Goal: Task Accomplishment & Management: Use online tool/utility

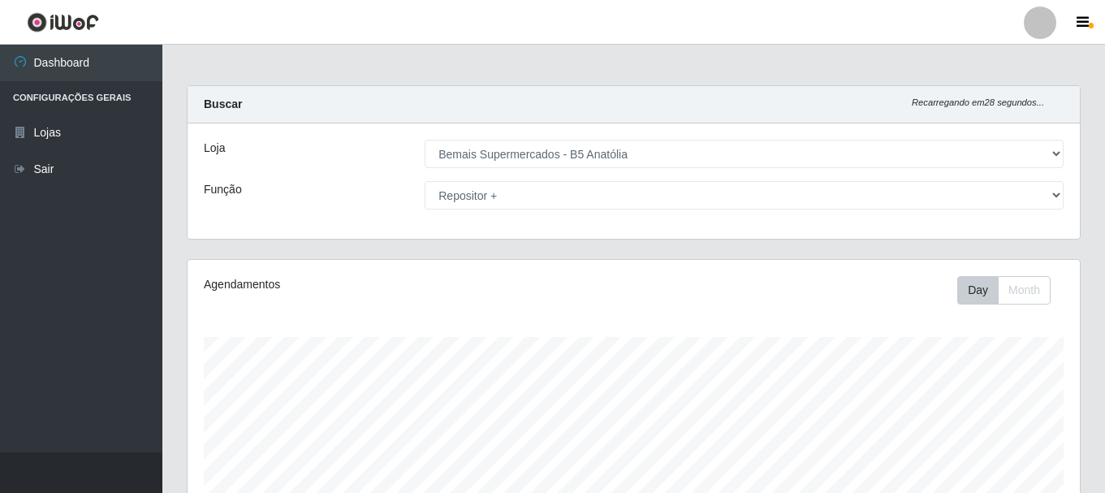
select select "405"
select select "82"
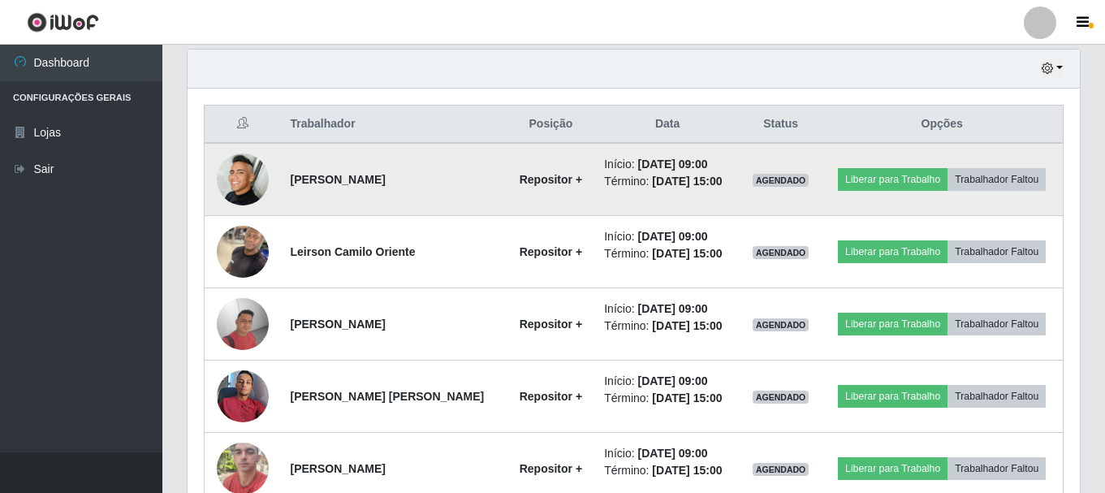
scroll to position [487, 0]
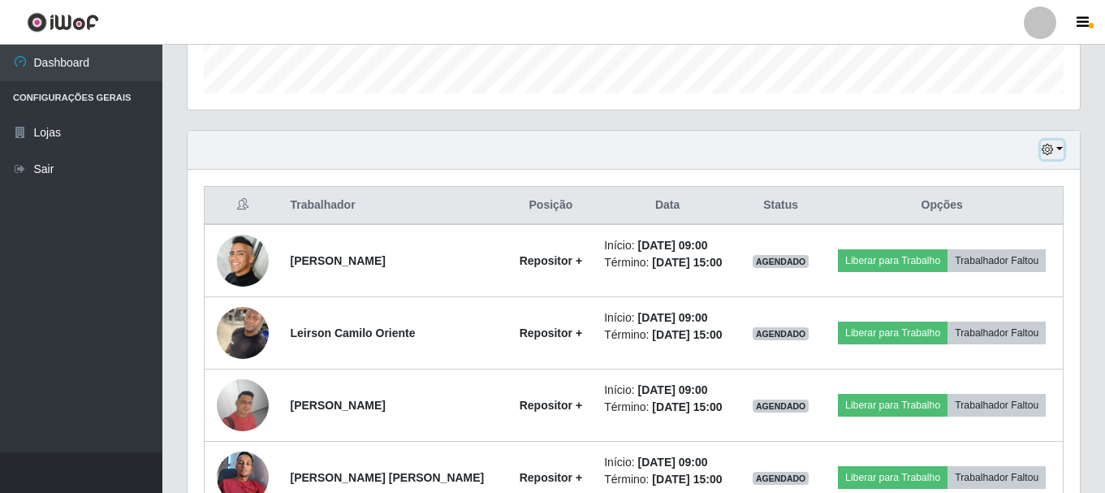
click at [1049, 149] on icon "button" at bounding box center [1047, 149] width 11 height 11
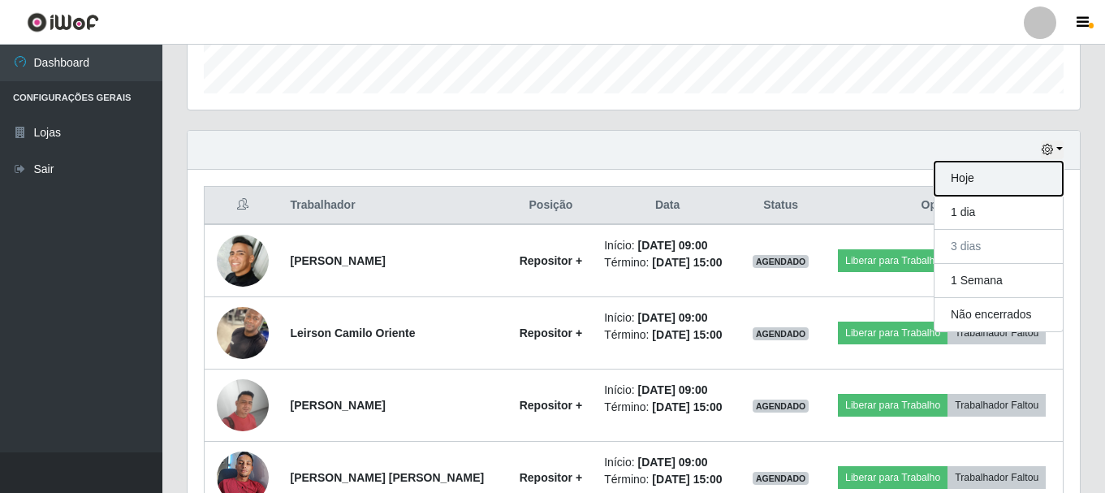
click at [979, 173] on button "Hoje" at bounding box center [999, 179] width 128 height 34
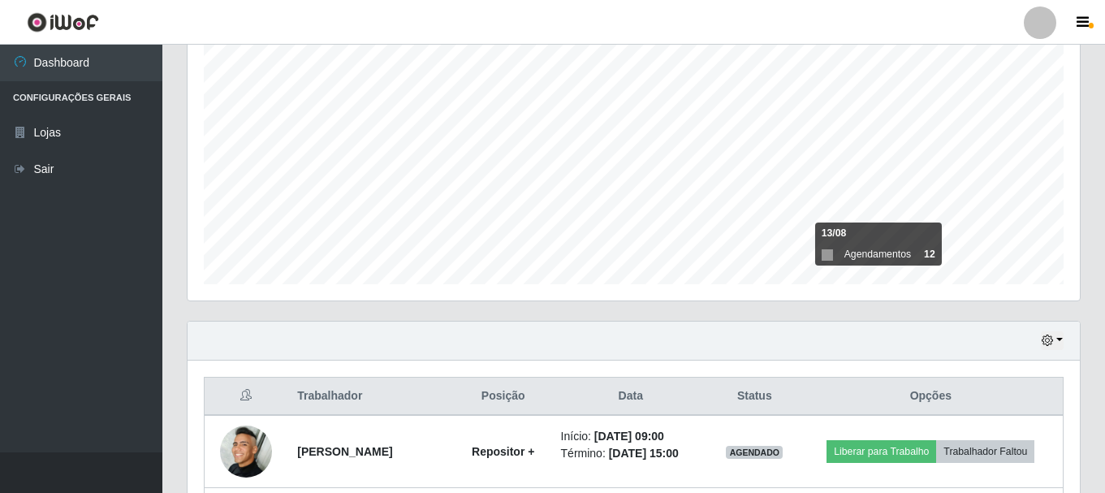
scroll to position [441, 0]
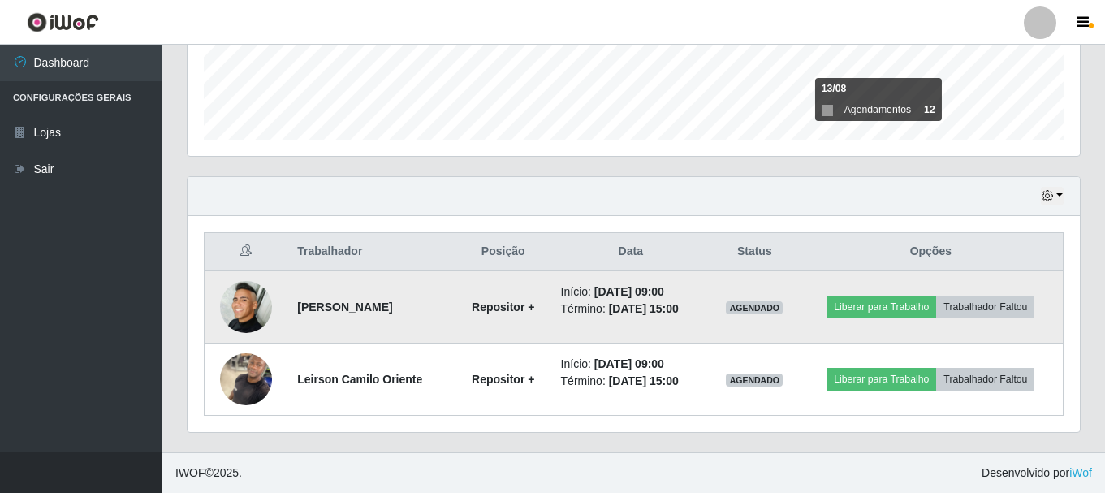
click at [258, 309] on img at bounding box center [246, 307] width 52 height 52
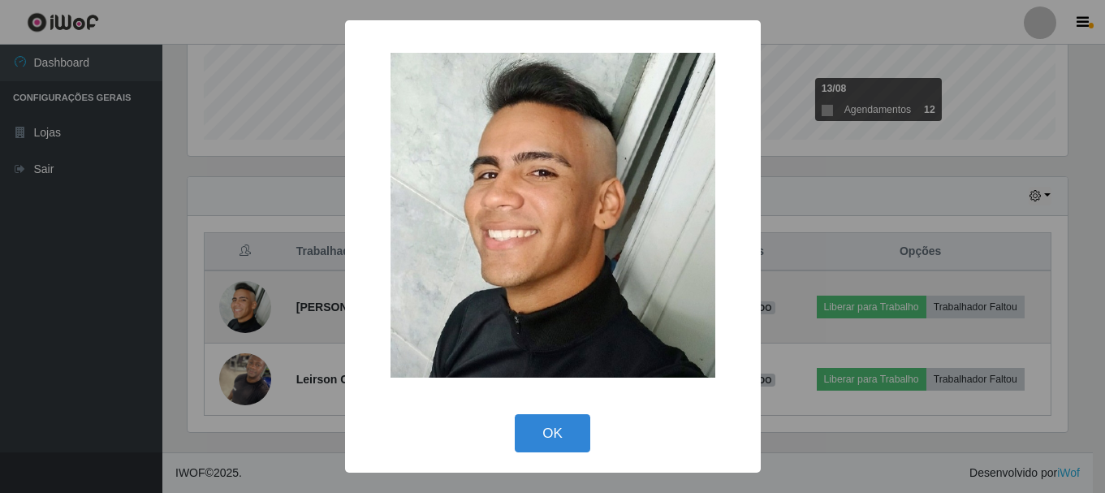
scroll to position [337, 884]
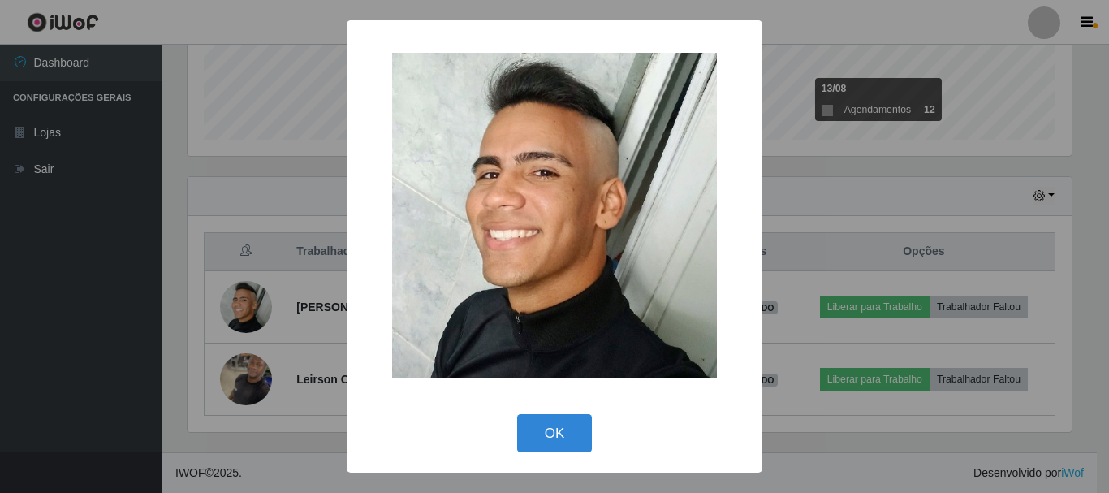
click at [833, 176] on div "× OK Cancel" at bounding box center [554, 246] width 1109 height 493
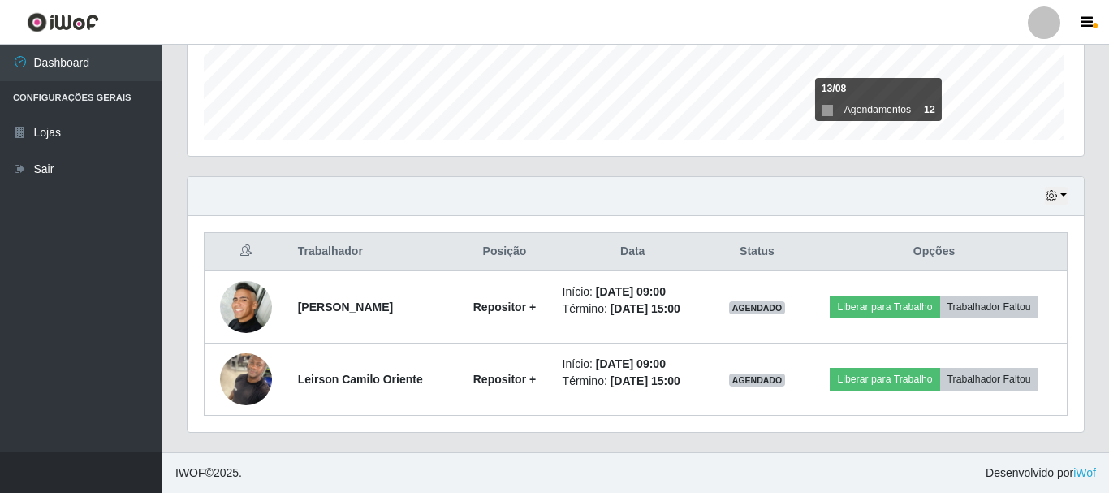
scroll to position [337, 893]
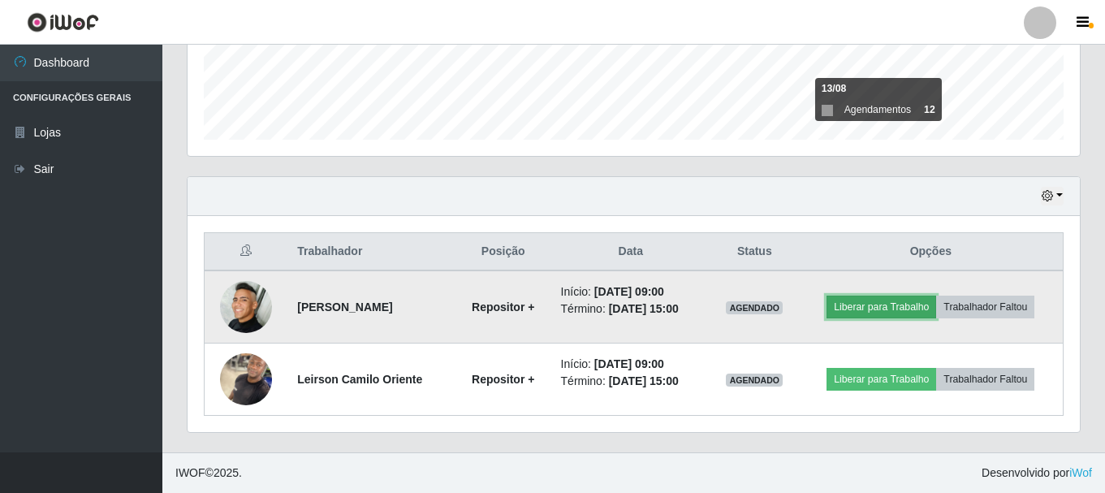
click at [891, 305] on button "Liberar para Trabalho" at bounding box center [882, 307] width 110 height 23
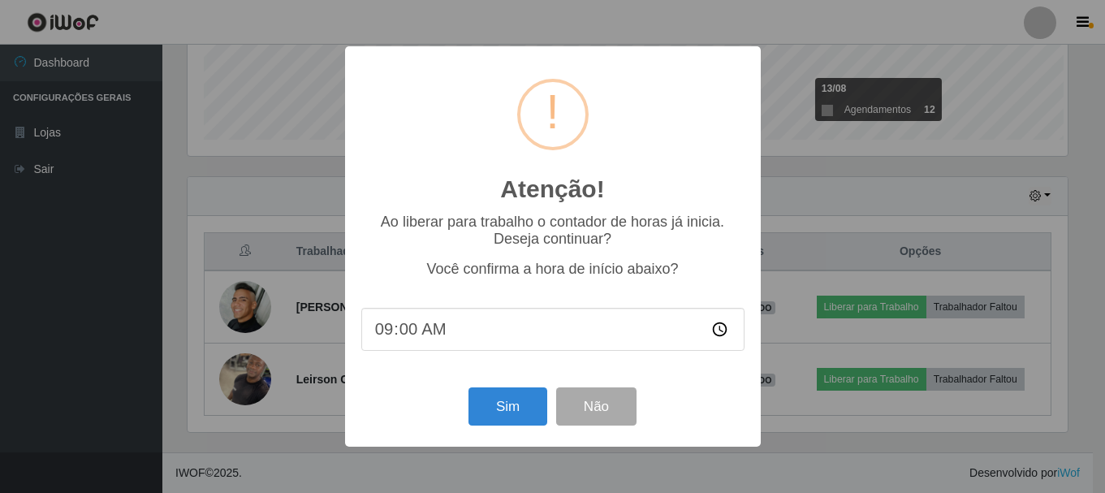
scroll to position [337, 884]
click at [519, 412] on button "Sim" at bounding box center [509, 406] width 79 height 38
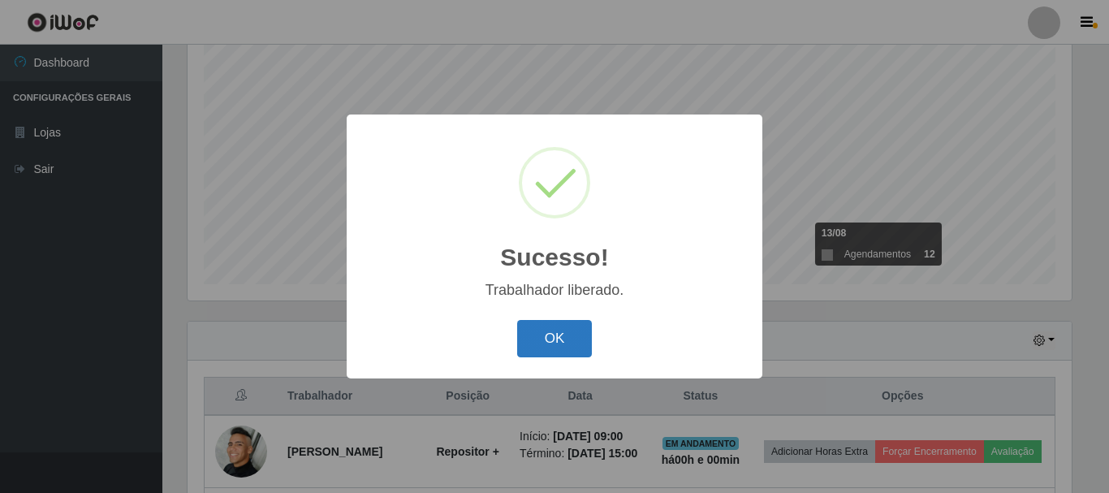
click at [547, 340] on button "OK" at bounding box center [555, 339] width 76 height 38
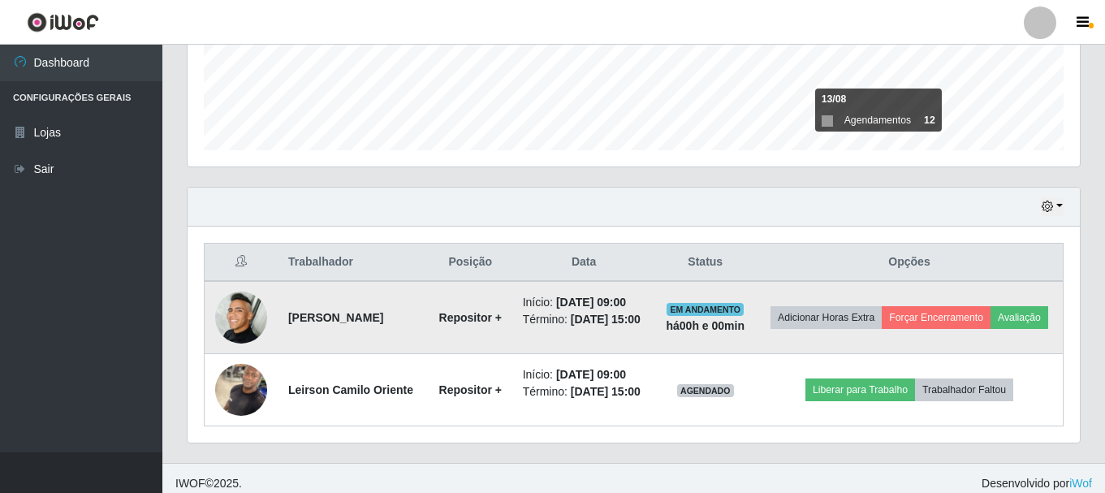
scroll to position [441, 0]
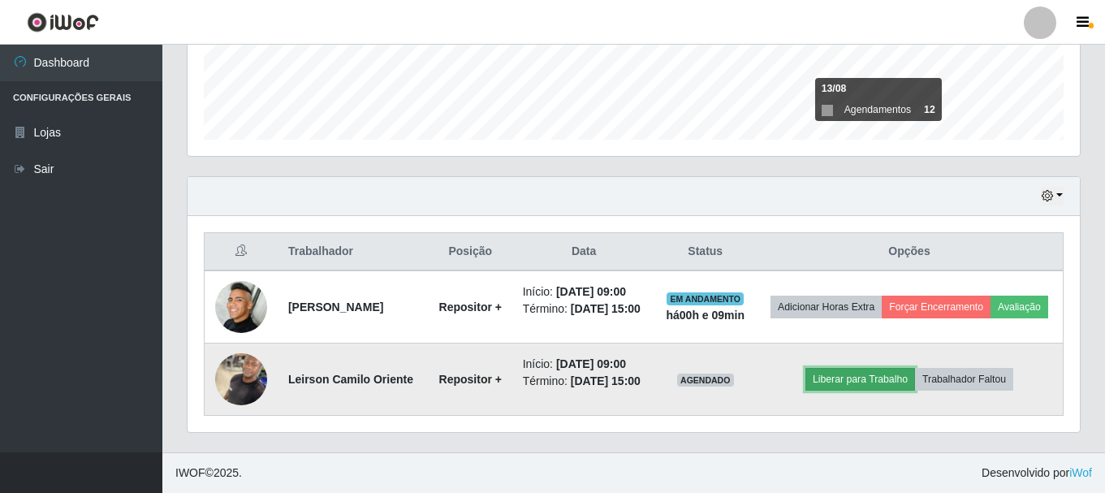
click at [837, 379] on button "Liberar para Trabalho" at bounding box center [861, 379] width 110 height 23
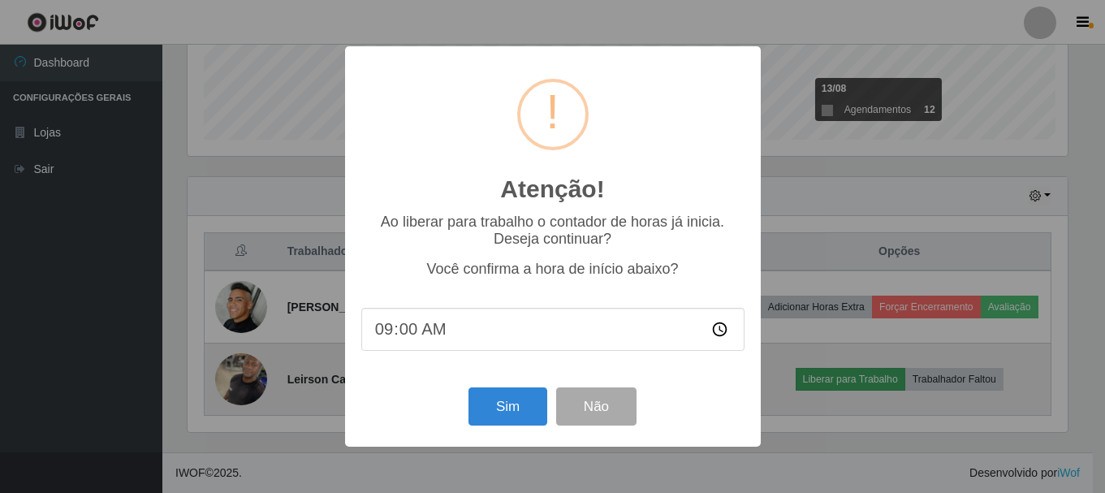
scroll to position [337, 884]
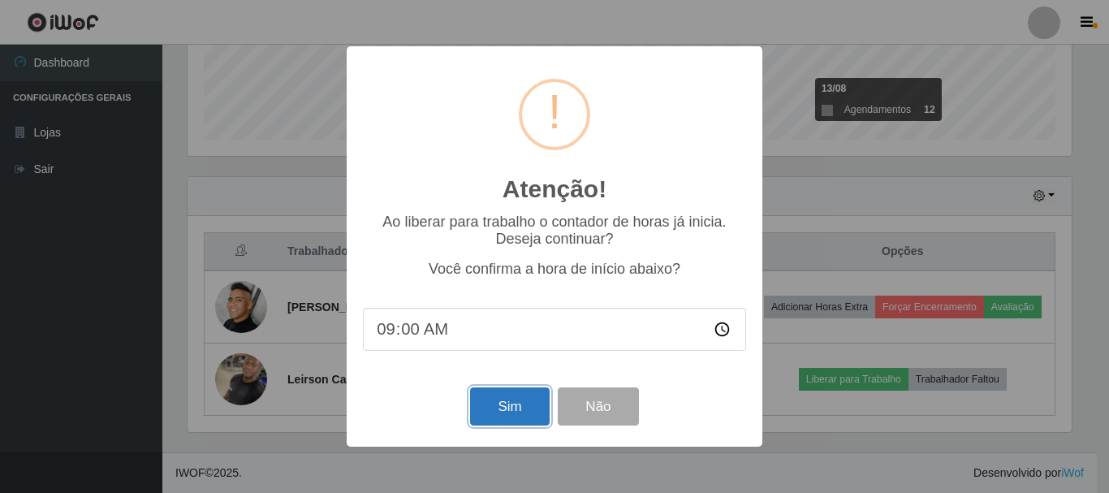
click at [506, 410] on button "Sim" at bounding box center [509, 406] width 79 height 38
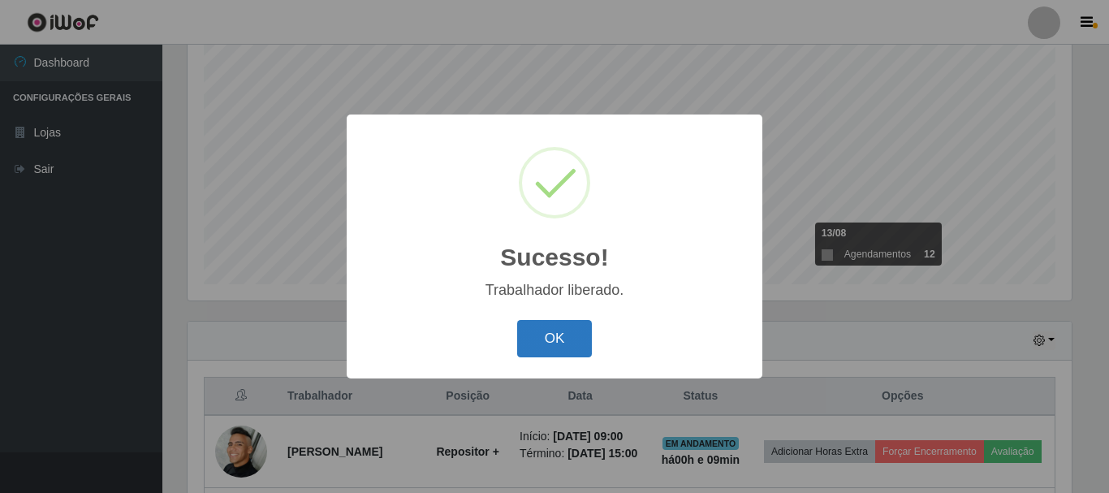
click at [545, 332] on button "OK" at bounding box center [555, 339] width 76 height 38
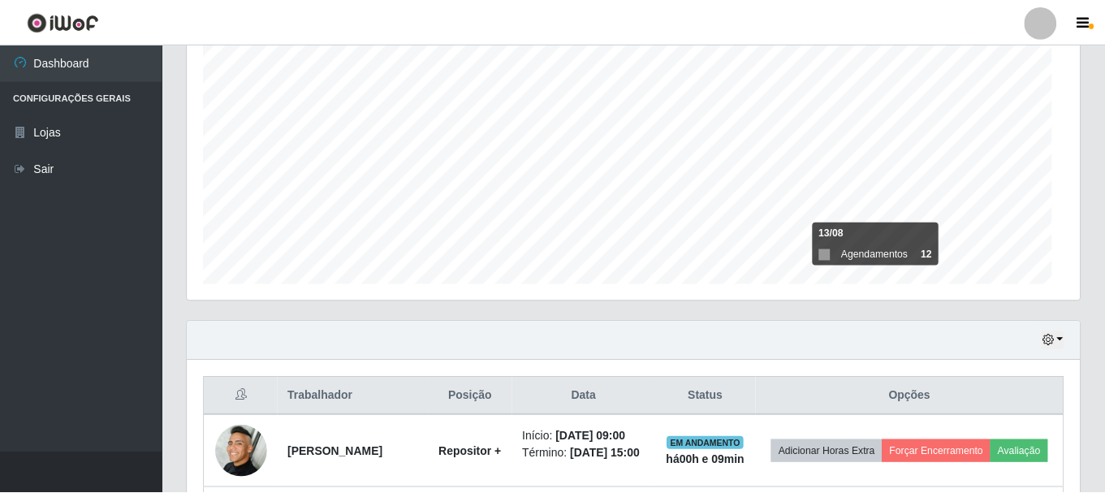
scroll to position [337, 893]
